Goal: Check status: Check status

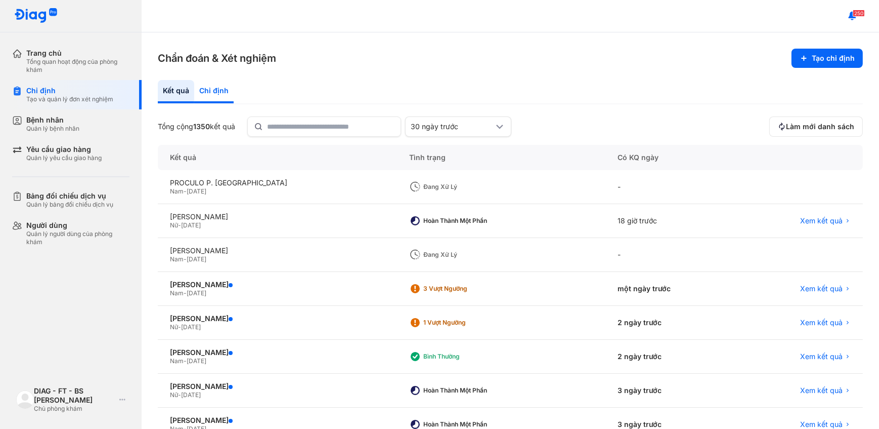
click at [218, 93] on div "Chỉ định" at bounding box center [213, 91] width 39 height 23
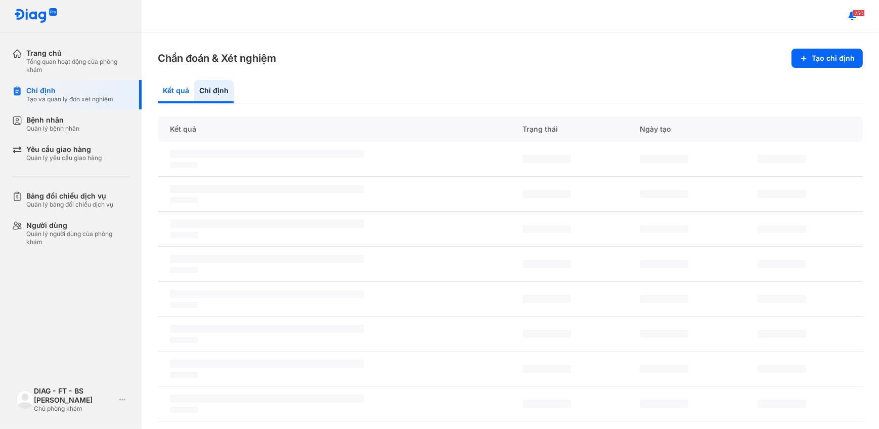
click at [180, 90] on div "Kết quả" at bounding box center [176, 91] width 36 height 23
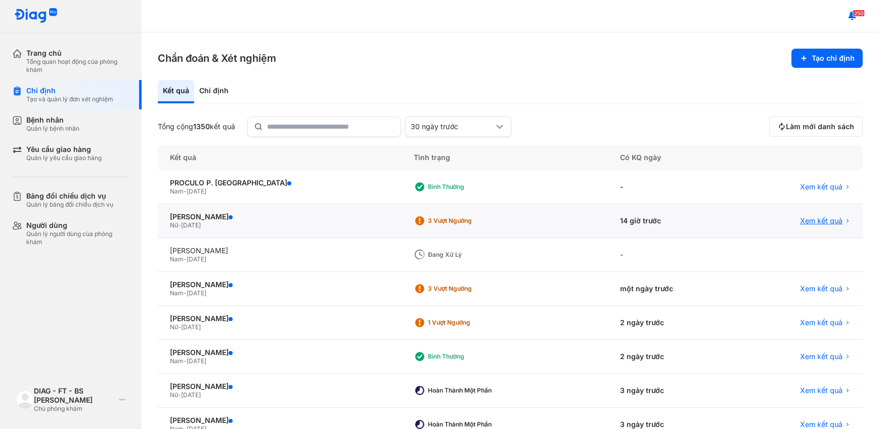
click at [827, 218] on span "Xem kết quả" at bounding box center [821, 220] width 43 height 9
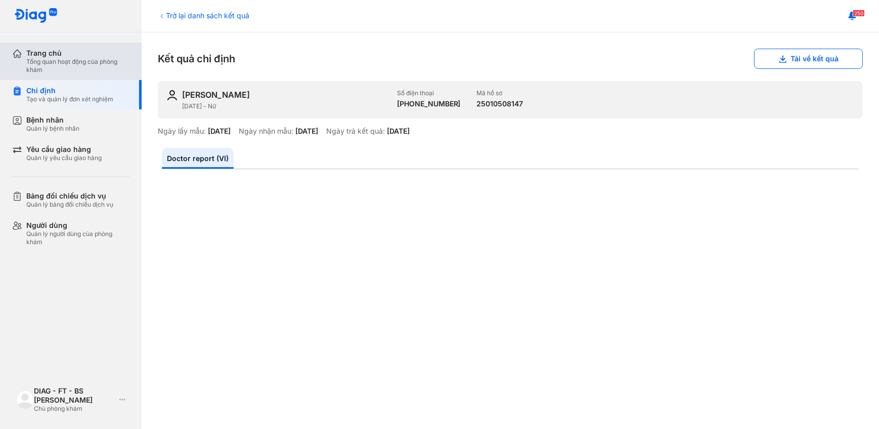
click at [51, 58] on div "Tổng quan hoạt động của phòng khám" at bounding box center [77, 66] width 103 height 16
